Goal: Use online tool/utility: Utilize a website feature to perform a specific function

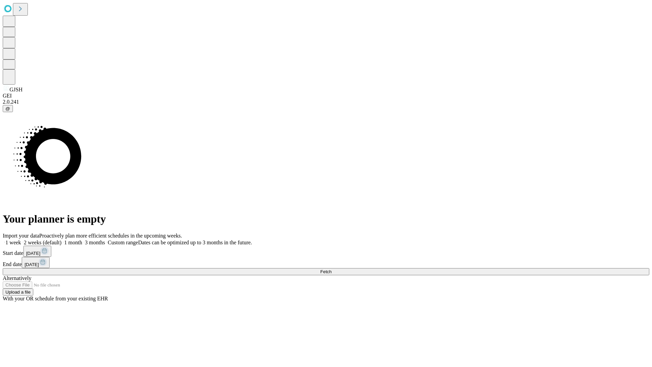
click at [332, 269] on span "Fetch" at bounding box center [325, 271] width 11 height 5
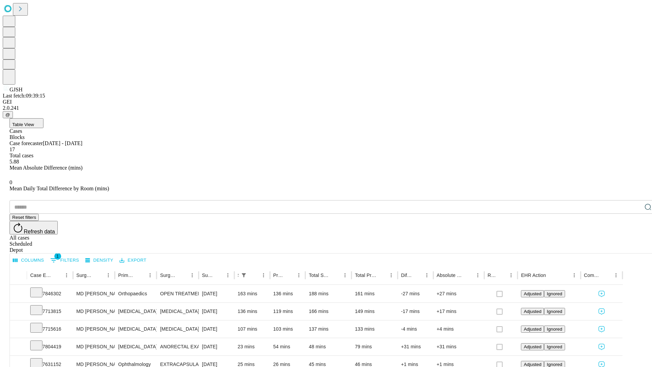
click at [34, 122] on span "Table View" at bounding box center [23, 124] width 22 height 5
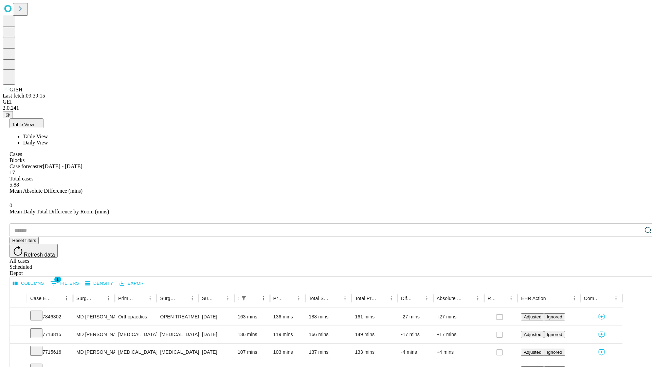
click at [48, 140] on span "Daily View" at bounding box center [35, 143] width 25 height 6
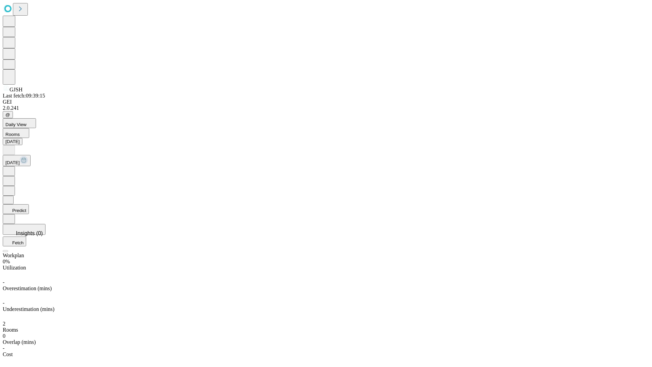
click at [29, 204] on button "Predict" at bounding box center [16, 209] width 26 height 10
